Goal: Task Accomplishment & Management: Complete application form

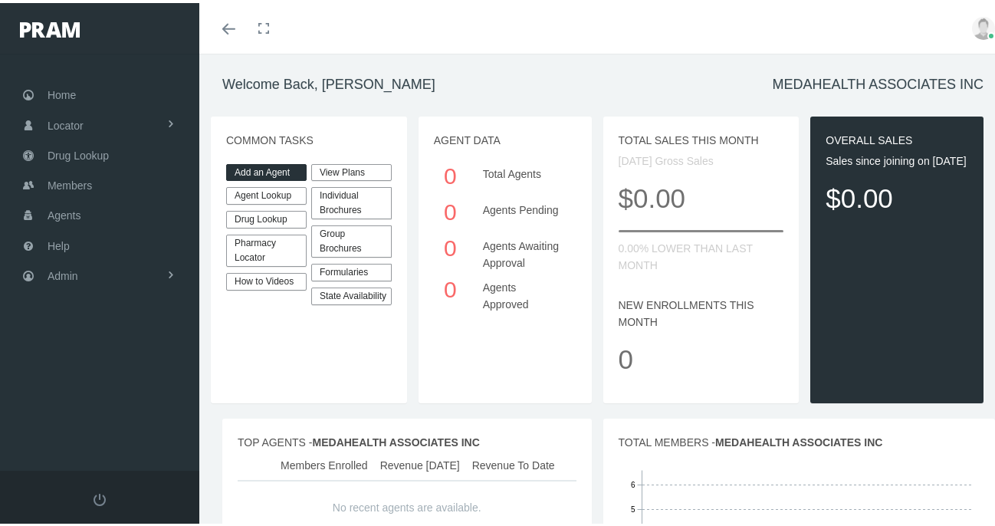
click at [284, 166] on link "Add an Agent" at bounding box center [266, 170] width 80 height 18
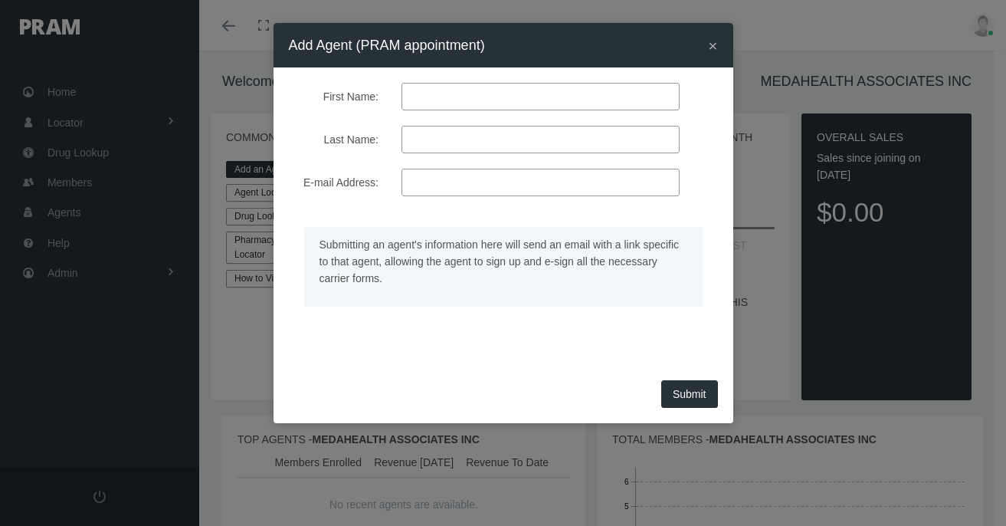
click at [581, 96] on input "First Name:" at bounding box center [541, 97] width 278 height 28
click at [506, 180] on input "E-mail Address:" at bounding box center [541, 183] width 278 height 28
paste input "pchurchfield@mymedahealth.com"
type input "pchurchfield@mymedahealth.com"
click at [506, 100] on input "First Name:" at bounding box center [541, 97] width 278 height 28
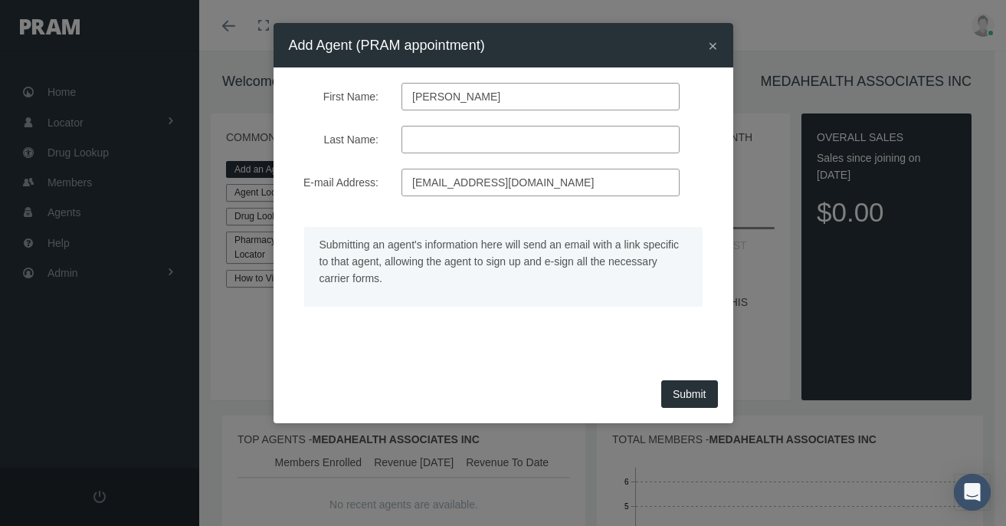
type input "Paige"
type input "Churchfield"
click at [694, 392] on button "Submit" at bounding box center [689, 394] width 57 height 28
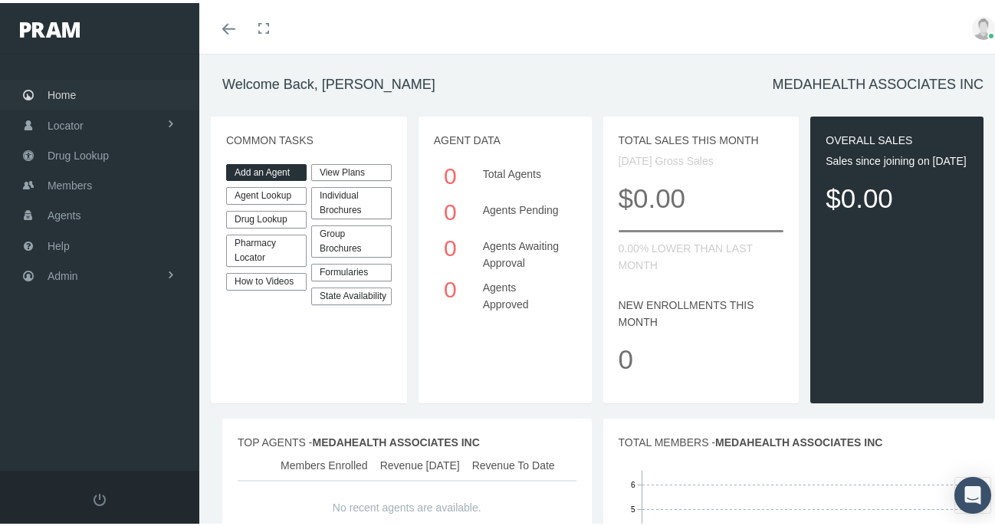
click at [81, 85] on link "Home" at bounding box center [99, 92] width 199 height 30
